Goal: Information Seeking & Learning: Learn about a topic

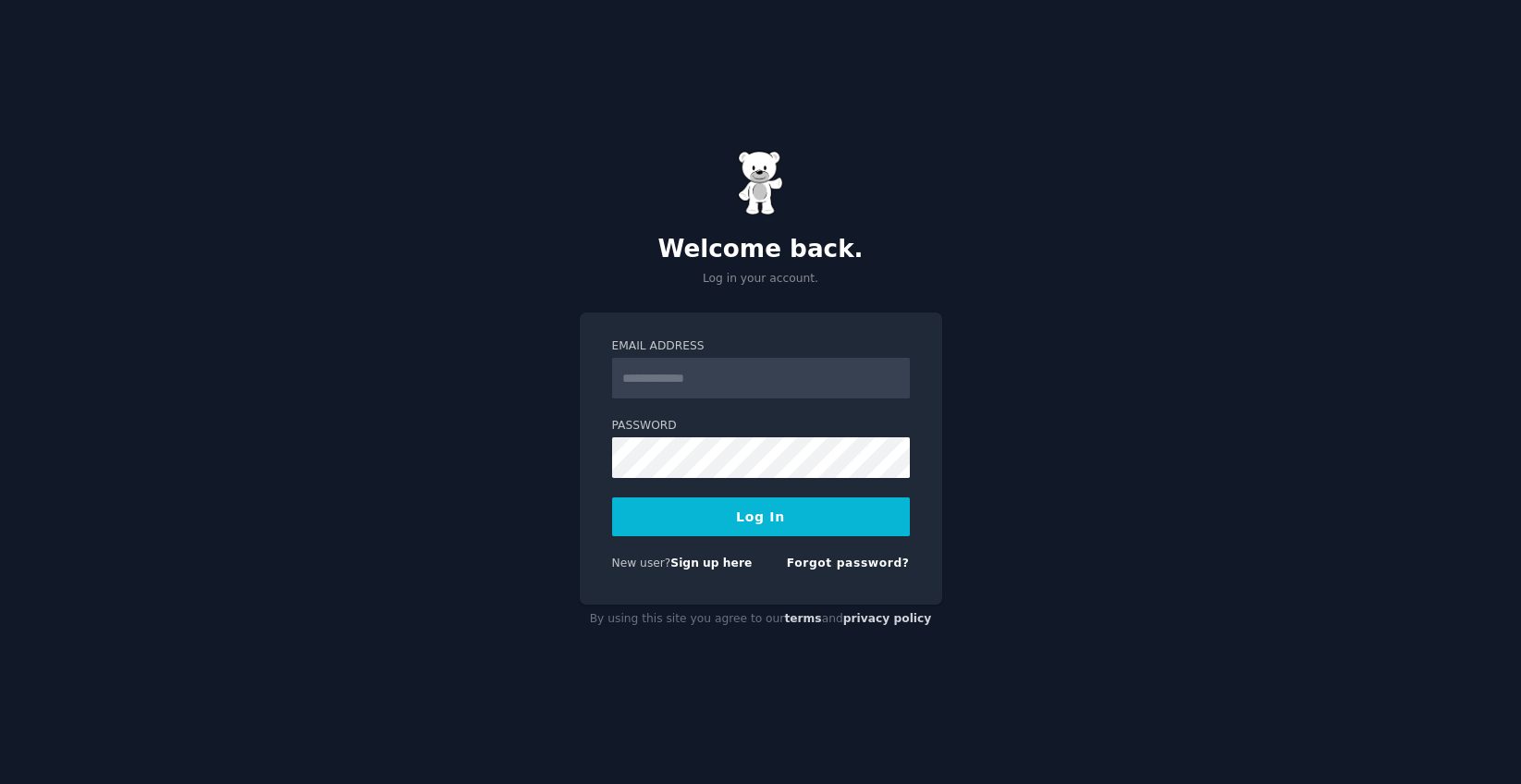
click at [692, 376] on input "Email Address" at bounding box center [760, 378] width 297 height 40
click at [0, 783] on com-1password-button at bounding box center [0, 784] width 0 height 0
type input "**********"
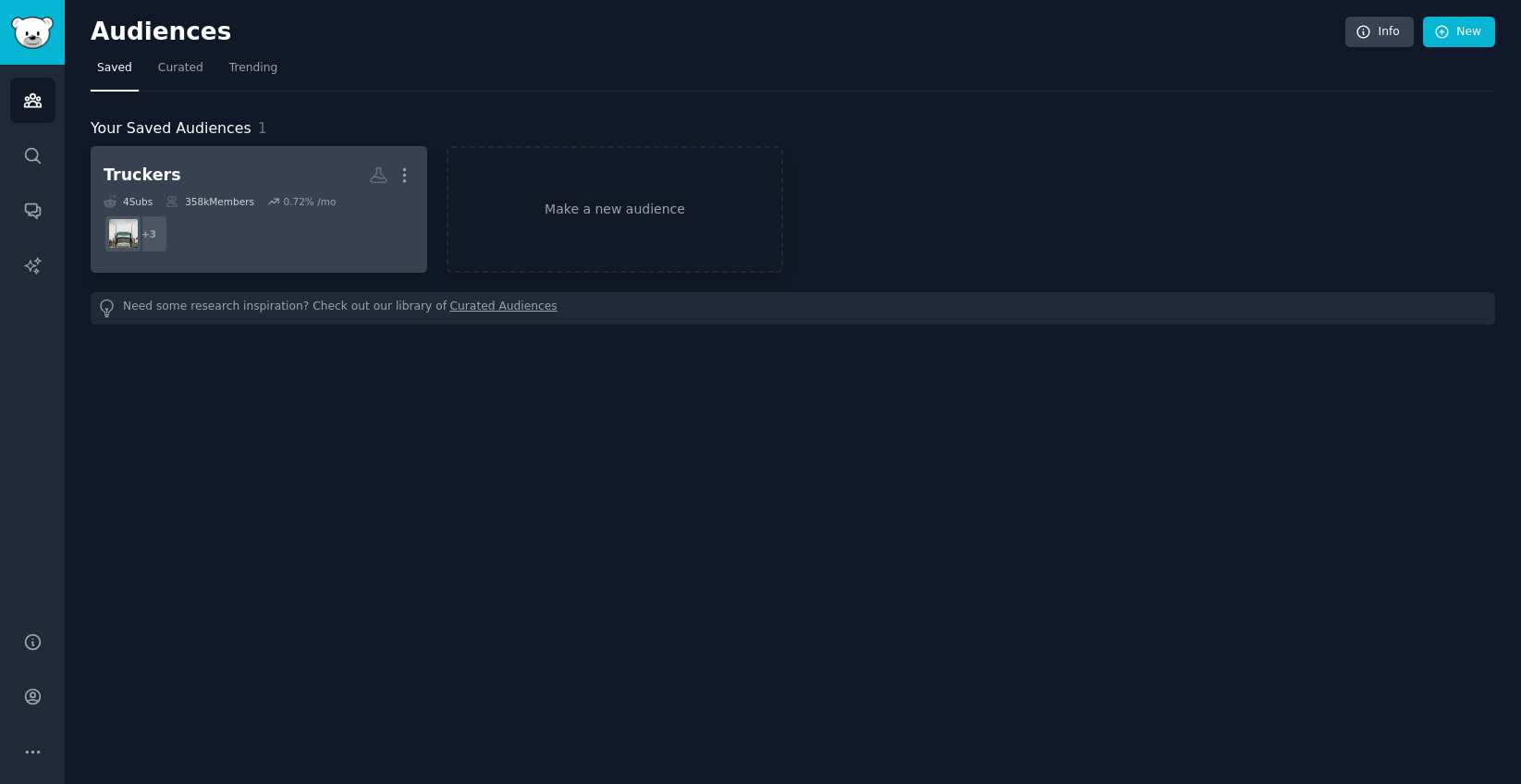
click at [248, 186] on h2 "Truckers More" at bounding box center [259, 175] width 311 height 33
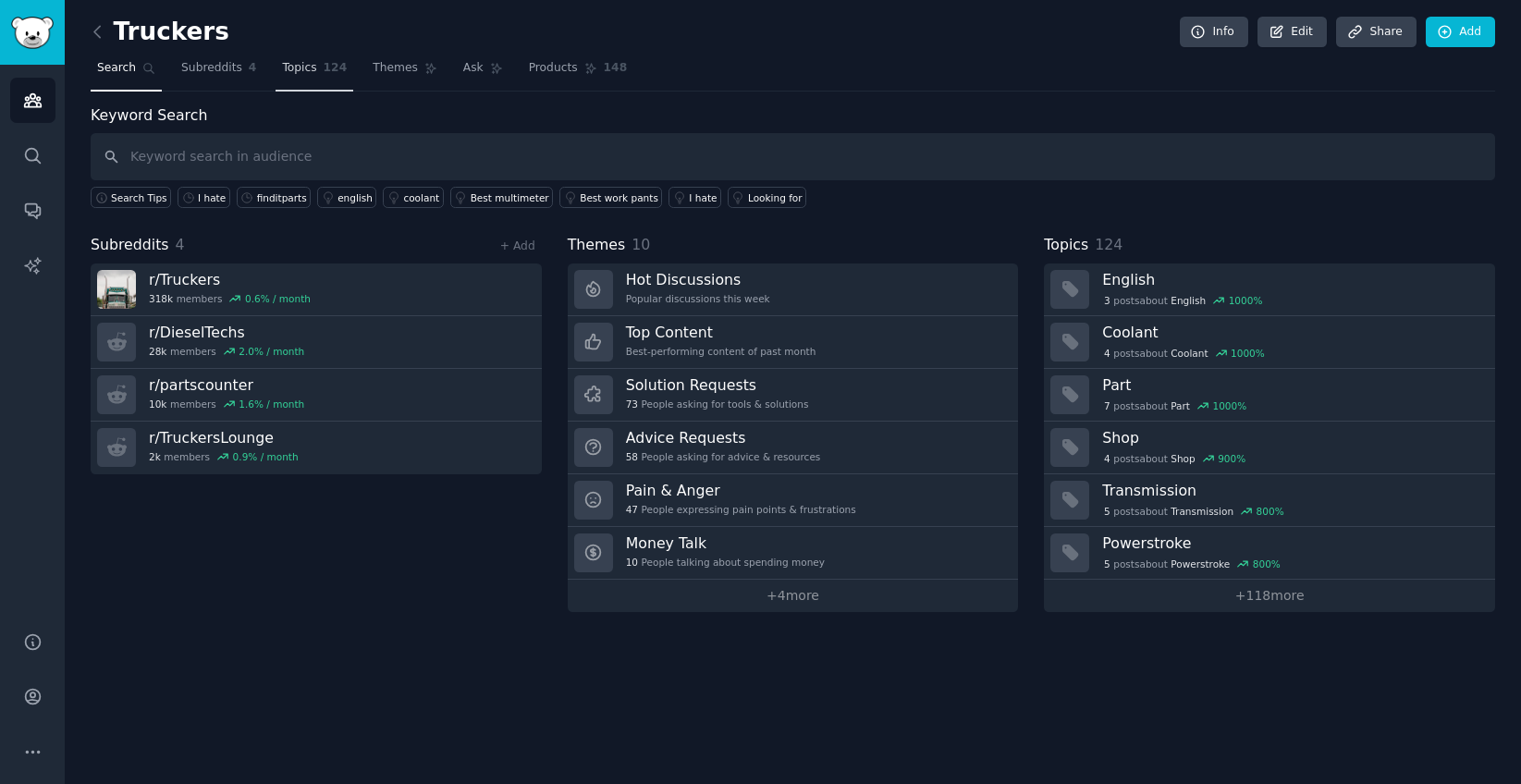
click at [320, 70] on link "Topics 124" at bounding box center [314, 72] width 78 height 38
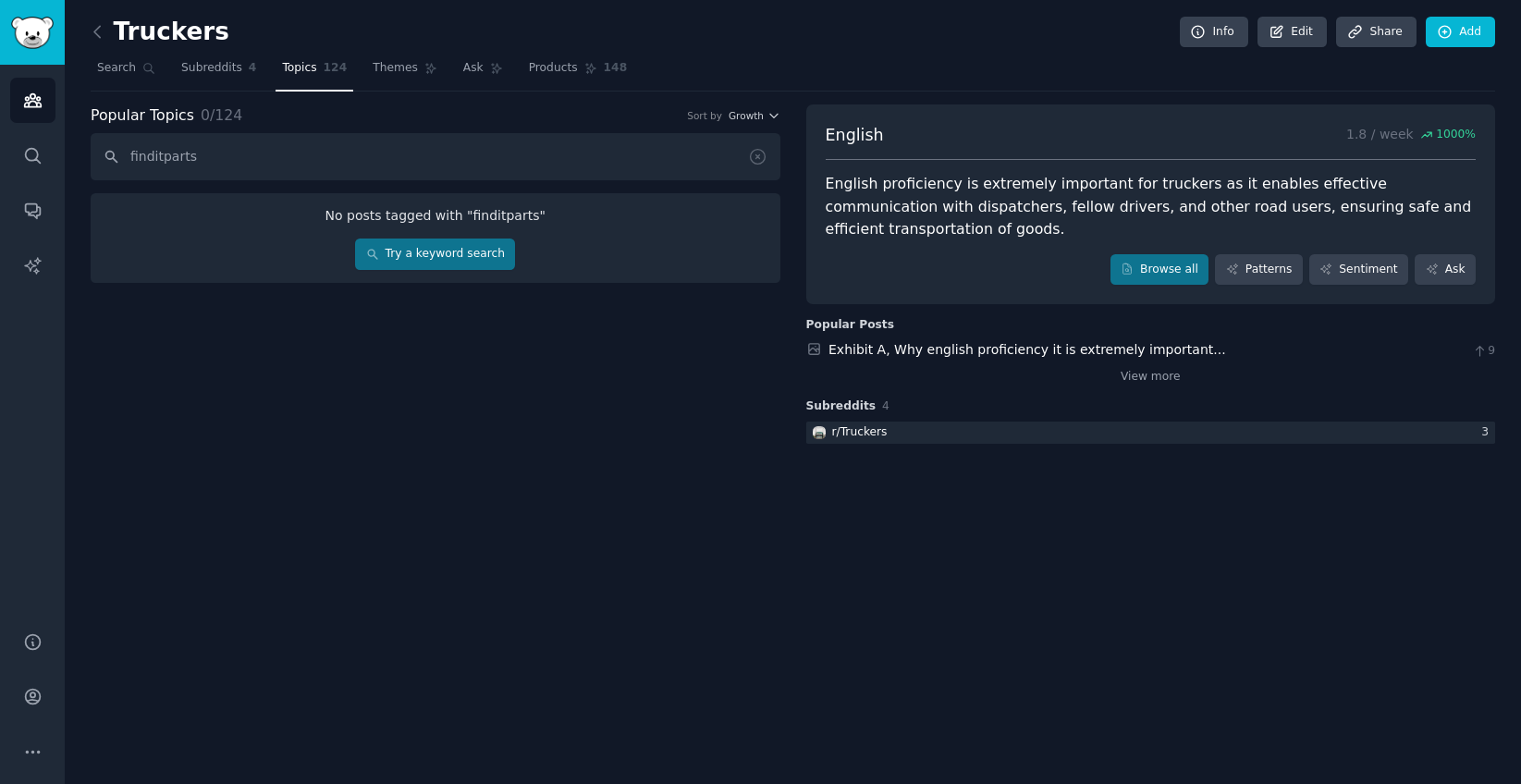
type input "finditparts"
click at [425, 265] on link "Try a keyword search" at bounding box center [435, 254] width 160 height 32
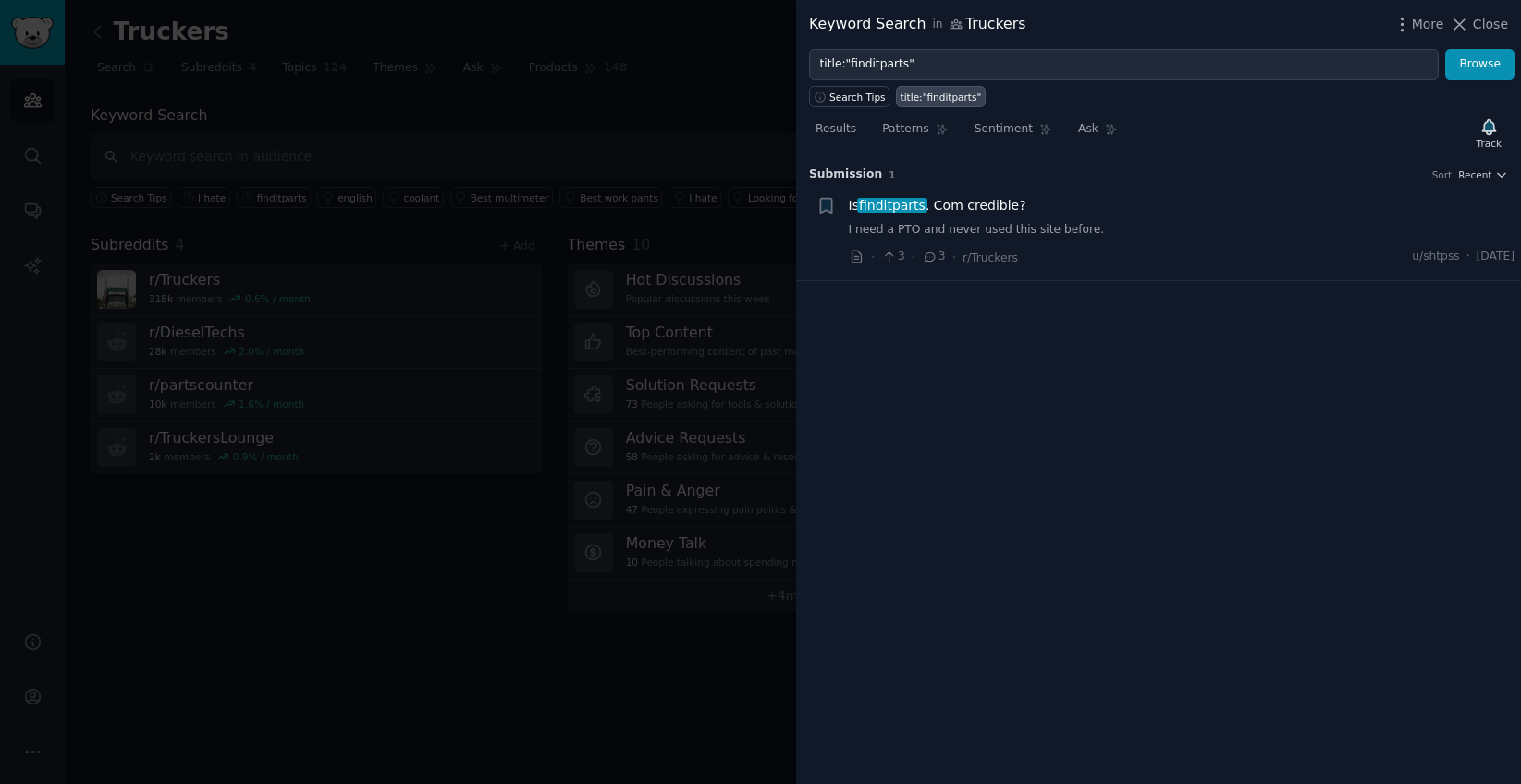
click at [1127, 215] on div "Is finditparts . Com credible?" at bounding box center [1181, 206] width 667 height 19
click at [535, 104] on div at bounding box center [760, 392] width 1521 height 784
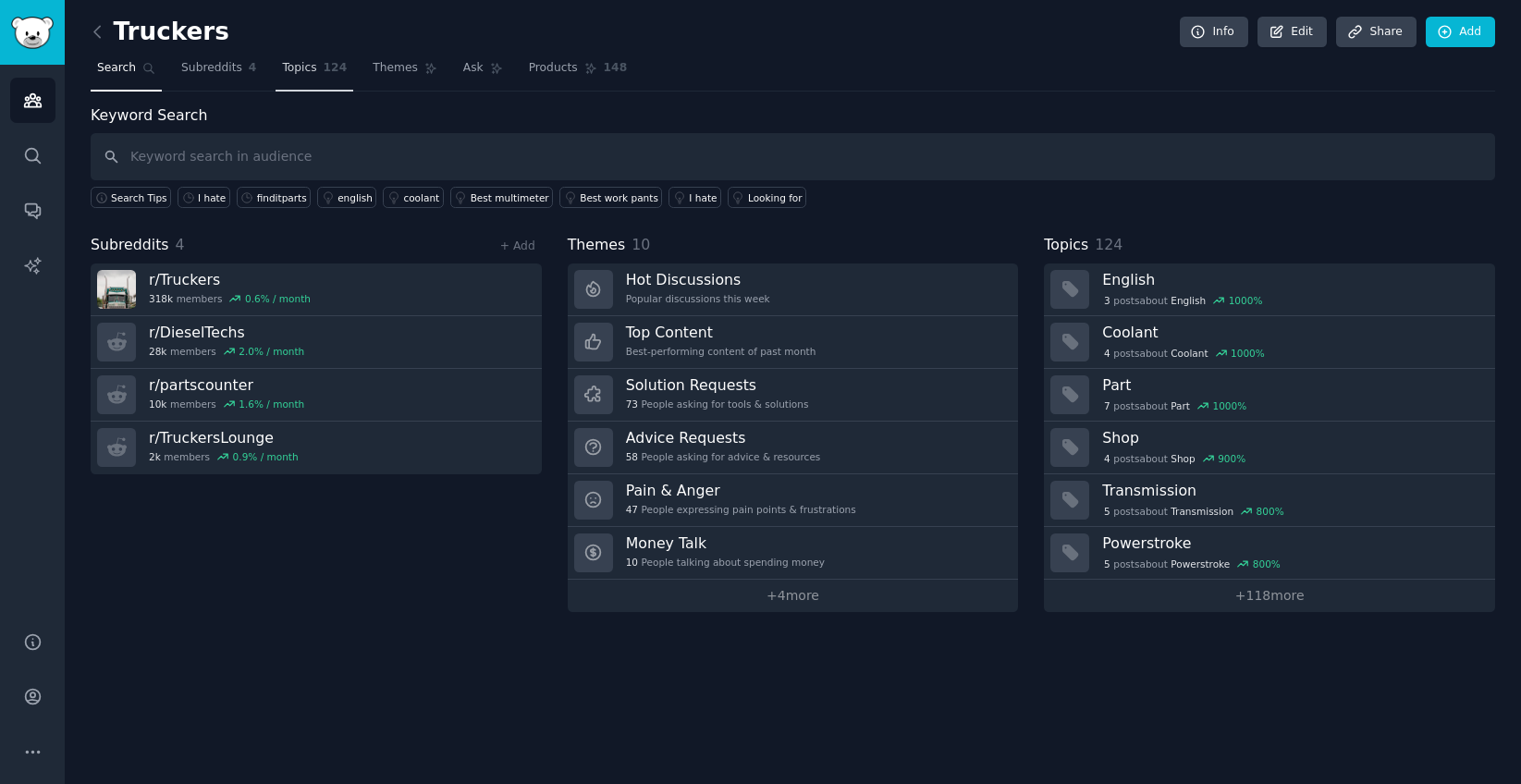
click at [284, 72] on span "Topics" at bounding box center [299, 67] width 35 height 16
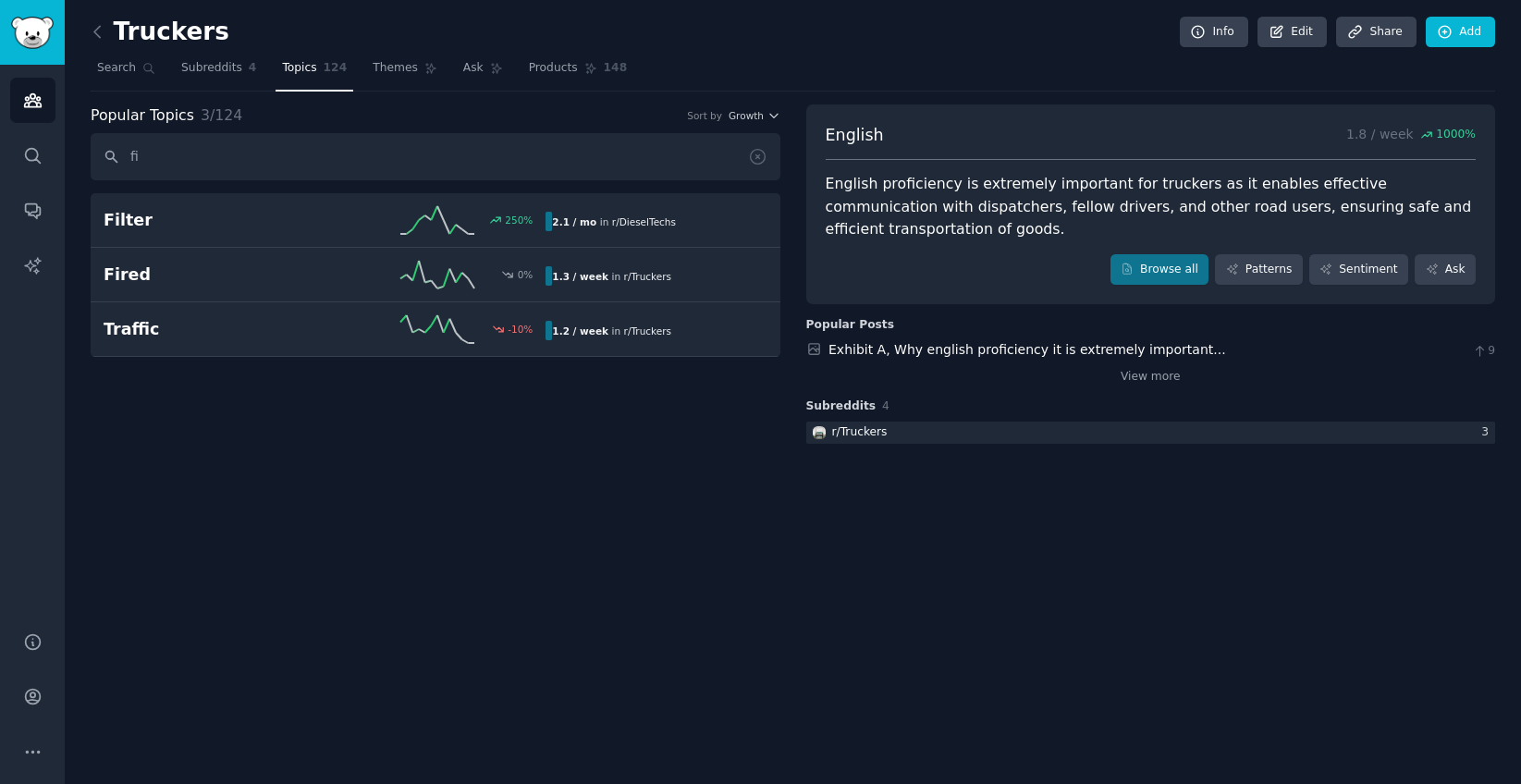
type input "f"
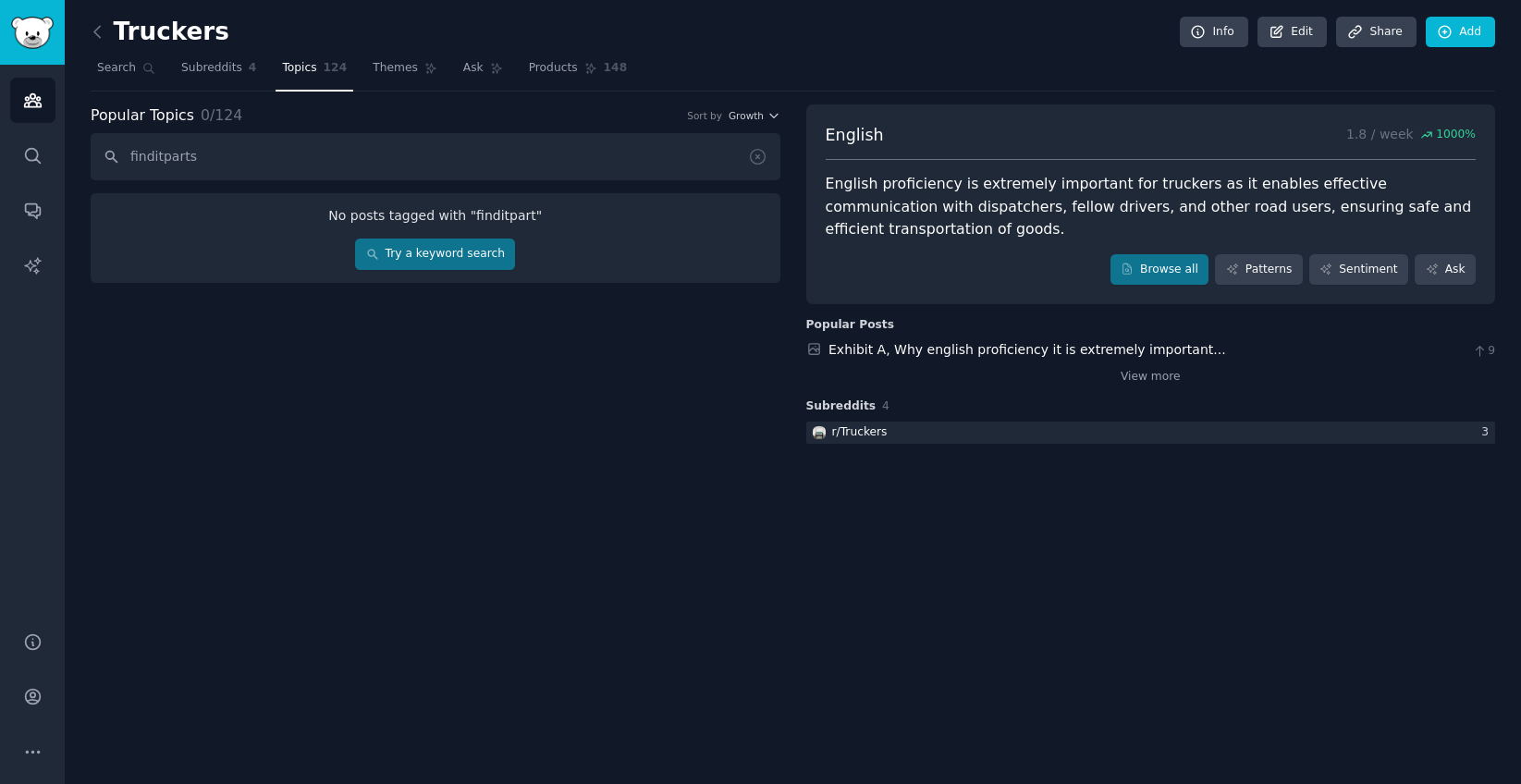
type input "finditparts"
click at [418, 262] on link "Try a keyword search" at bounding box center [435, 254] width 160 height 32
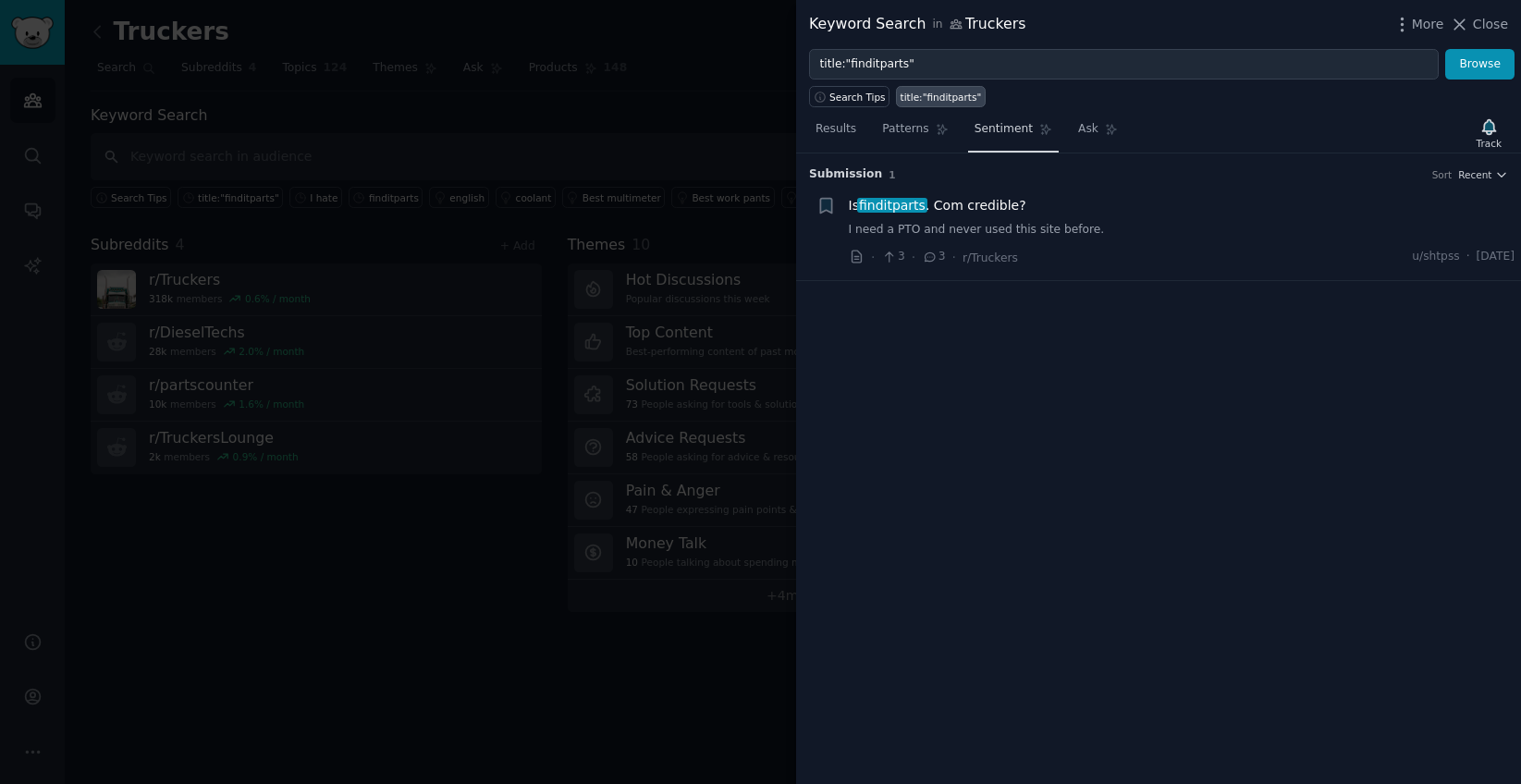
click at [987, 132] on span "Sentiment" at bounding box center [1003, 129] width 59 height 16
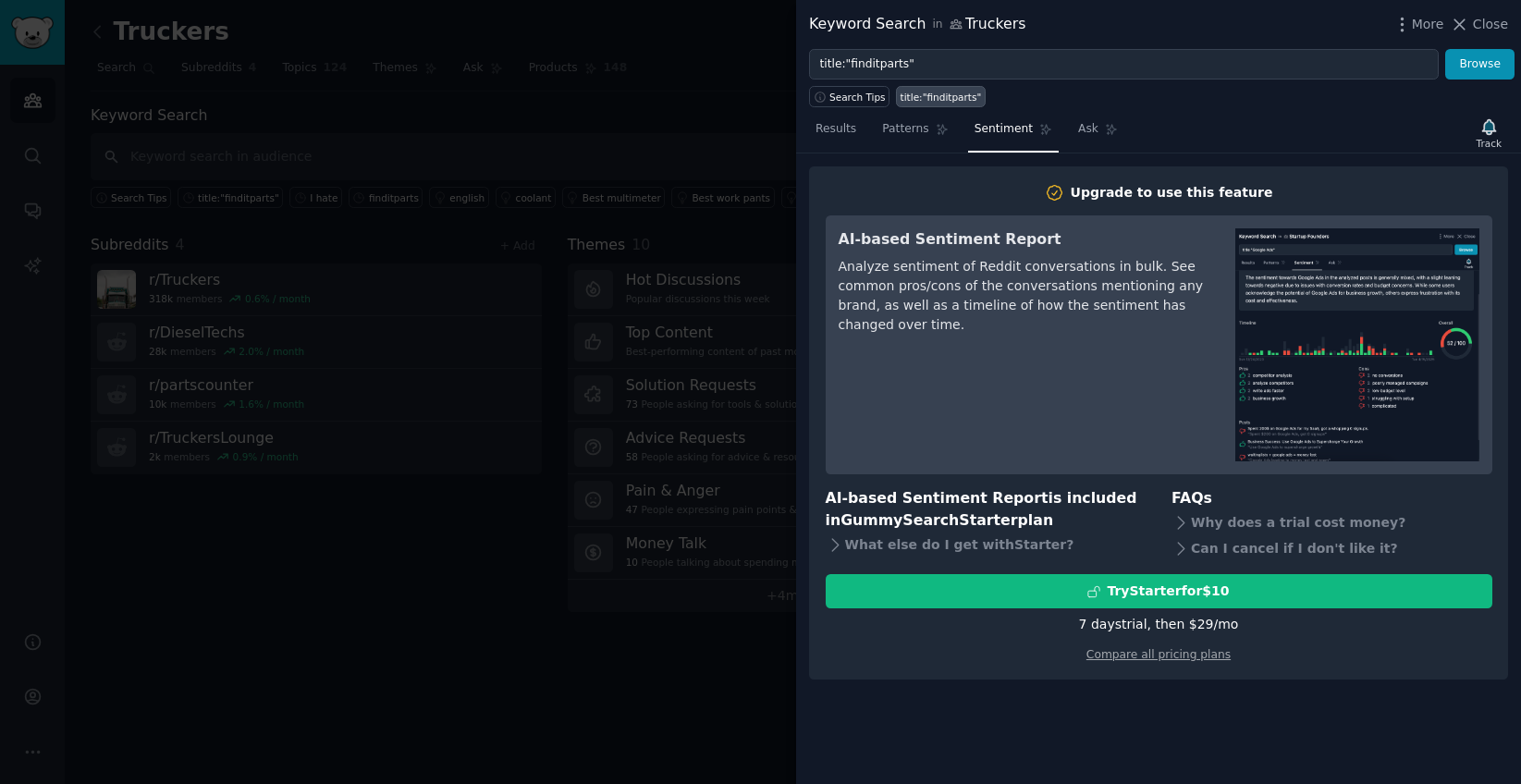
click at [140, 38] on div at bounding box center [760, 392] width 1521 height 784
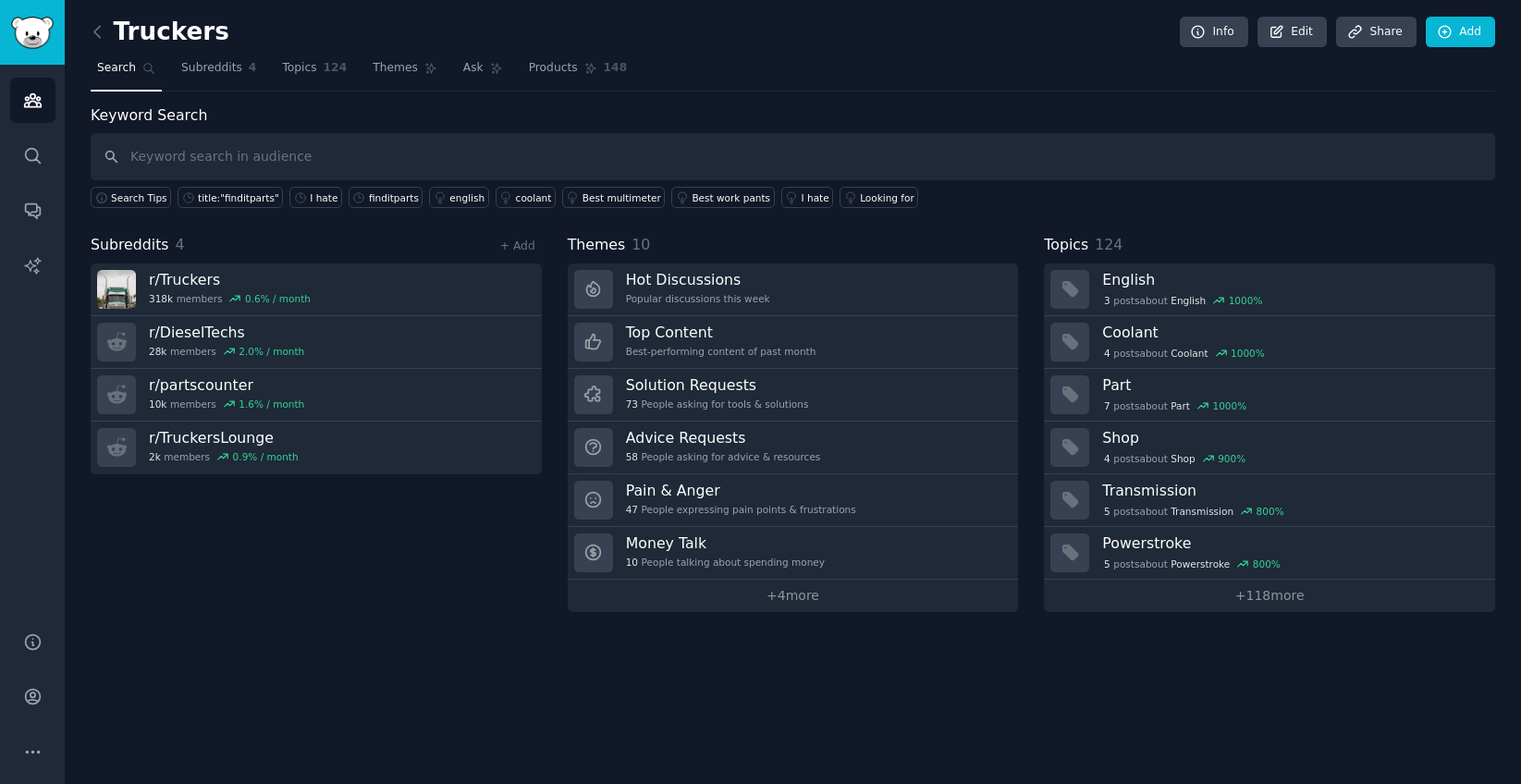
click at [152, 36] on h2 "Truckers" at bounding box center [160, 32] width 139 height 30
